Goal: Task Accomplishment & Management: Manage account settings

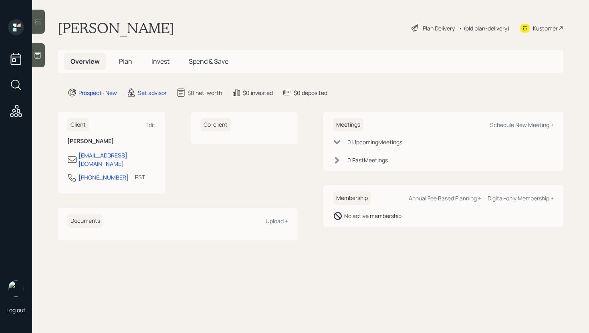
click at [40, 58] on icon at bounding box center [38, 55] width 6 height 7
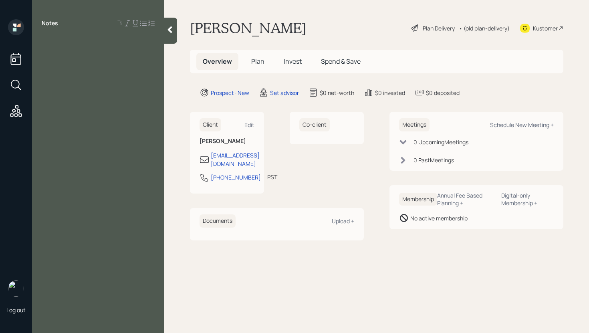
click at [47, 42] on div at bounding box center [98, 41] width 113 height 9
click at [148, 53] on div "used to work for triple A insurance" at bounding box center [98, 50] width 113 height 9
click at [41, 85] on div "has advisor at fidelity used to work for triple A insurance underwriter retired…" at bounding box center [98, 63] width 132 height 53
click at [49, 89] on div at bounding box center [98, 85] width 113 height 9
click at [69, 87] on div "married" at bounding box center [98, 85] width 113 height 9
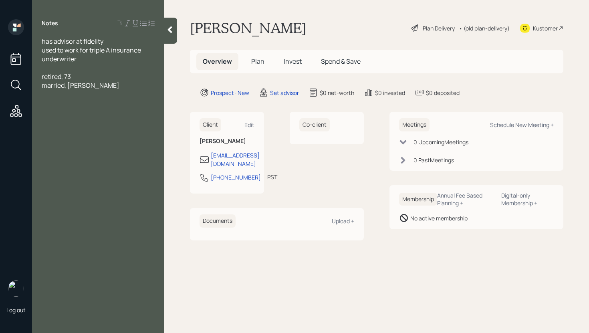
click at [110, 84] on div "married, [PERSON_NAME]" at bounding box center [98, 85] width 113 height 9
click at [108, 111] on div "pension 500 monthly" at bounding box center [98, 111] width 113 height 9
click at [133, 117] on div "checking/savings $4K" at bounding box center [98, 120] width 113 height 9
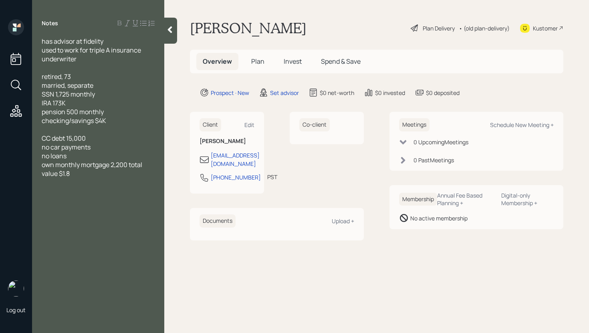
click at [83, 176] on div "own monthly mortgage 2,200 total value $1.8" at bounding box center [98, 169] width 113 height 18
click at [526, 127] on div "Schedule New Meeting +" at bounding box center [522, 125] width 64 height 8
select select "round-[PERSON_NAME]"
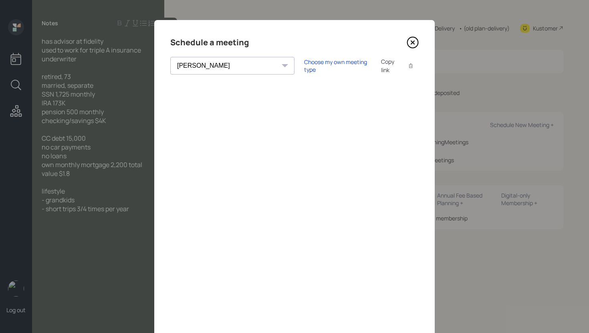
scroll to position [28, 0]
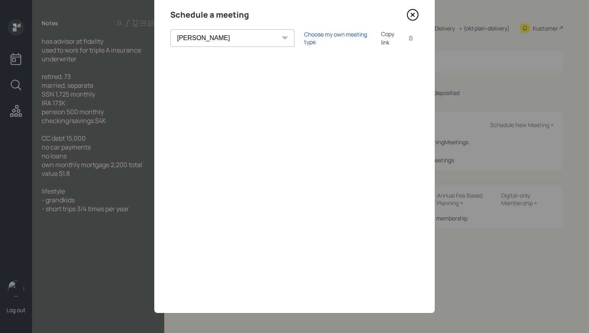
click at [408, 10] on icon at bounding box center [413, 15] width 12 height 12
